Goal: Task Accomplishment & Management: Complete application form

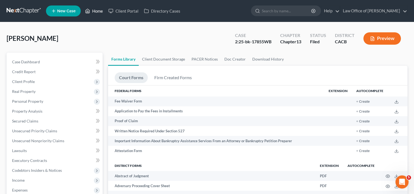
drag, startPoint x: 0, startPoint y: 0, endPoint x: 98, endPoint y: 12, distance: 98.4
click at [98, 12] on link "Home" at bounding box center [93, 11] width 23 height 10
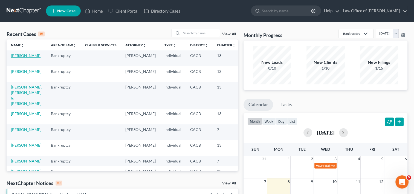
click at [14, 58] on link "[PERSON_NAME]" at bounding box center [26, 55] width 30 height 5
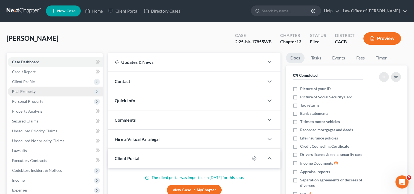
click at [27, 89] on span "Real Property" at bounding box center [24, 91] width 24 height 5
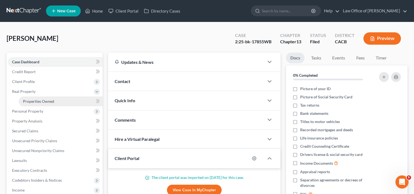
click at [29, 99] on span "Properties Owned" at bounding box center [38, 101] width 31 height 5
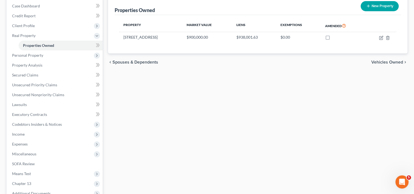
scroll to position [56, 0]
click at [17, 57] on span "Personal Property" at bounding box center [27, 55] width 31 height 5
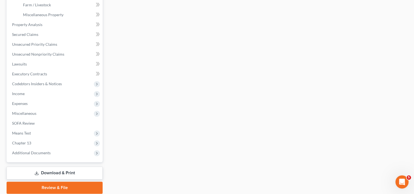
scroll to position [205, 0]
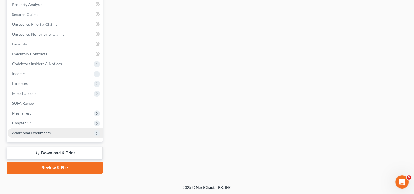
click at [70, 134] on span "Additional Documents" at bounding box center [55, 133] width 95 height 10
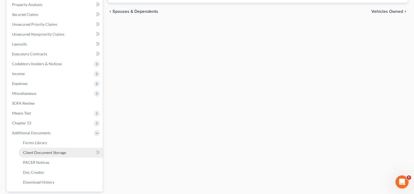
click at [68, 153] on link "Client Document Storage" at bounding box center [61, 152] width 84 height 10
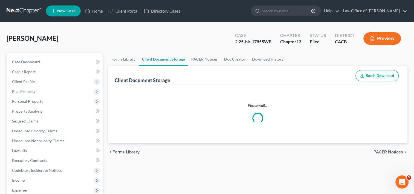
select select "19"
select select "53"
select select "56"
select select "41"
select select "53"
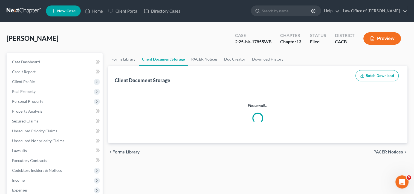
select select "56"
select select "57"
select select "65"
select select "59"
select select "60"
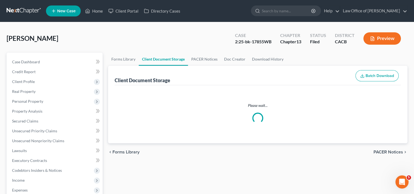
select select "7"
select select "30"
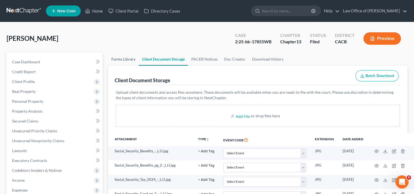
click at [128, 60] on link "Forms Library" at bounding box center [123, 58] width 31 height 13
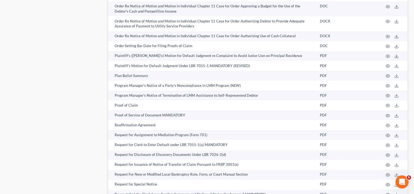
scroll to position [2959, 0]
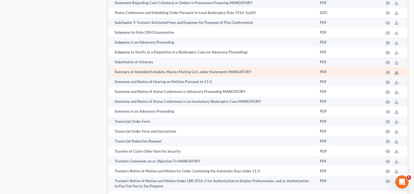
click at [395, 74] on icon at bounding box center [396, 72] width 4 height 4
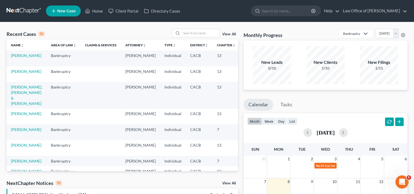
scroll to position [0, 17]
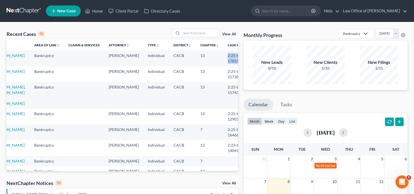
drag, startPoint x: 208, startPoint y: 54, endPoint x: 230, endPoint y: 63, distance: 23.7
click at [230, 63] on td "2:25-bk-17855WB" at bounding box center [236, 58] width 26 height 16
copy td "2:25-bk-17855WB"
